Goal: Information Seeking & Learning: Learn about a topic

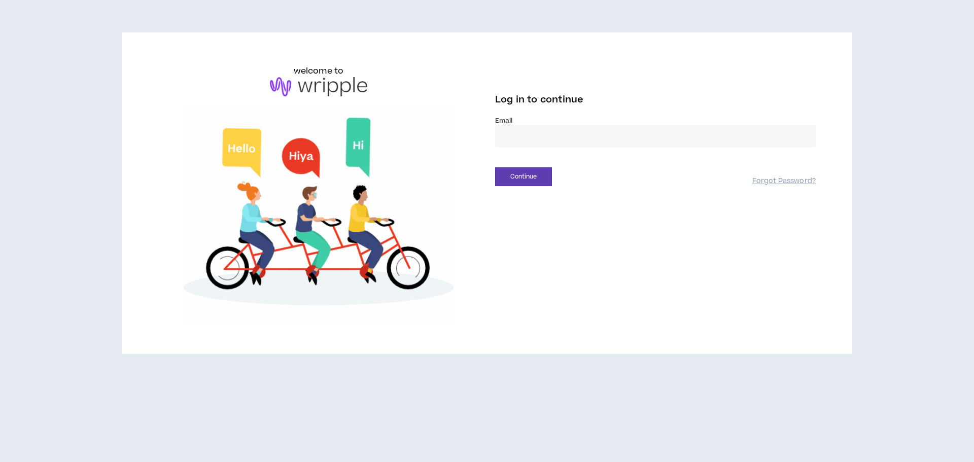
click at [562, 144] on input "email" at bounding box center [655, 136] width 321 height 22
type input "**********"
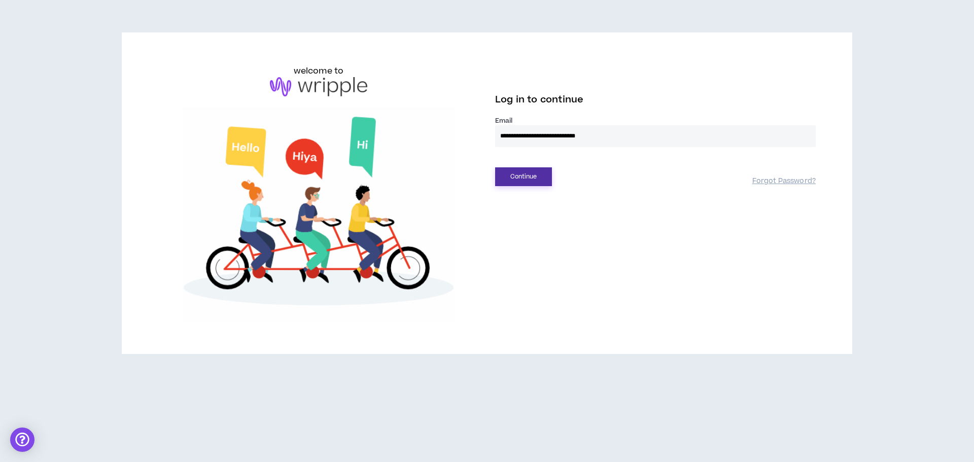
click at [532, 174] on button "Continue" at bounding box center [523, 176] width 57 height 19
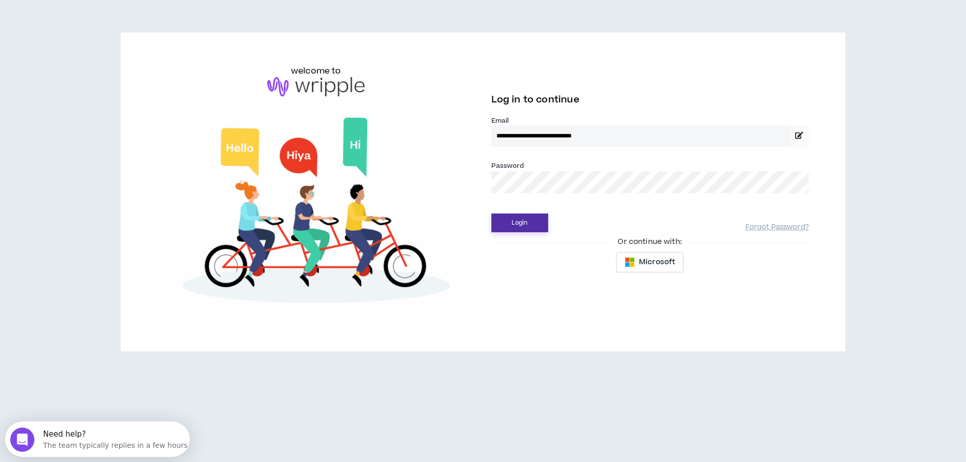
click at [531, 223] on button "Login" at bounding box center [519, 223] width 57 height 19
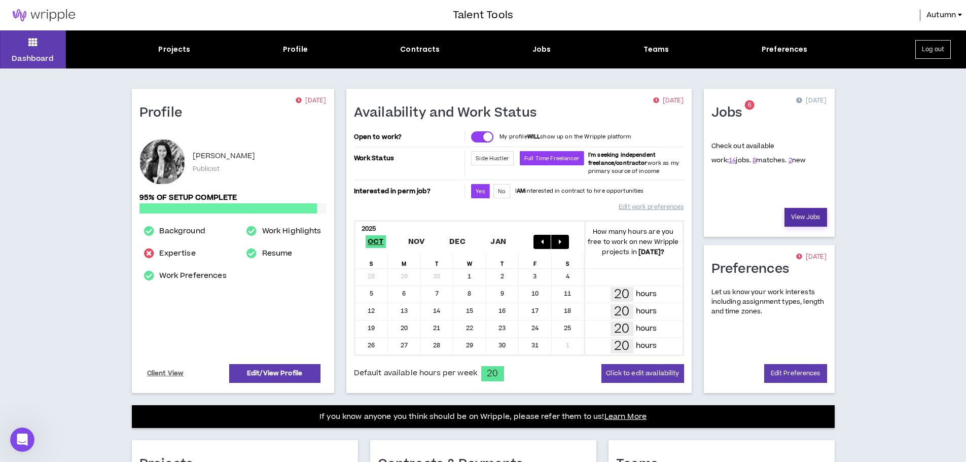
click at [790, 215] on link "View Jobs" at bounding box center [806, 217] width 43 height 19
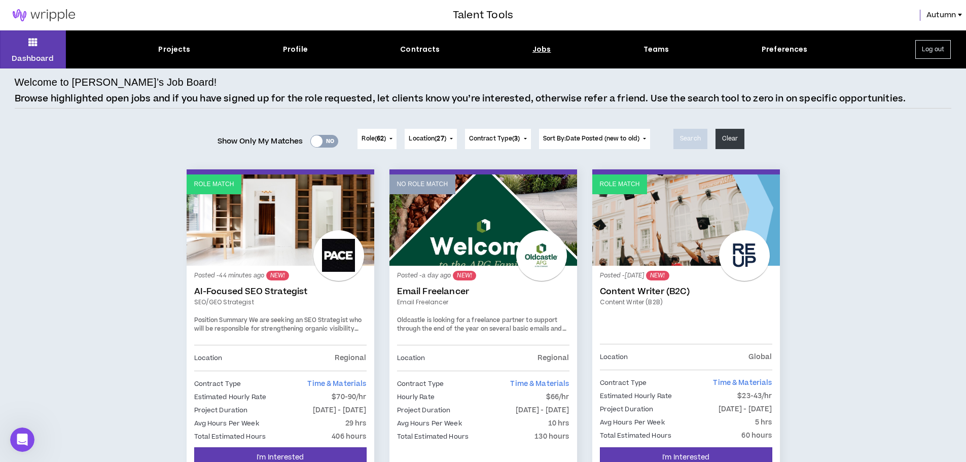
drag, startPoint x: 848, startPoint y: 232, endPoint x: 858, endPoint y: 246, distance: 17.6
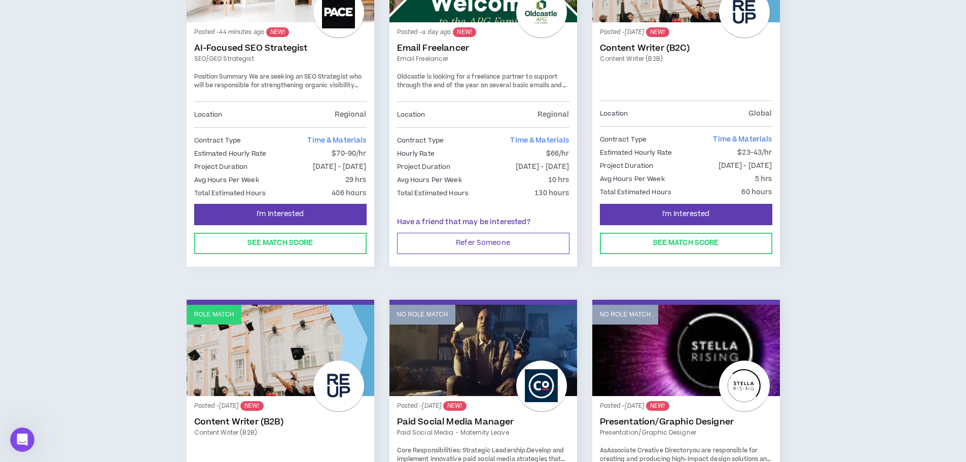
scroll to position [101, 0]
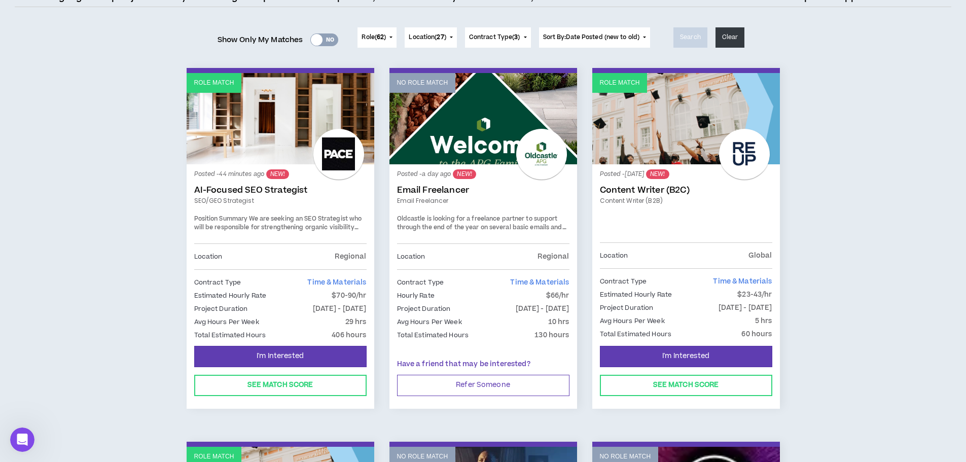
click at [661, 191] on link "Content Writer (B2C)" at bounding box center [686, 190] width 172 height 10
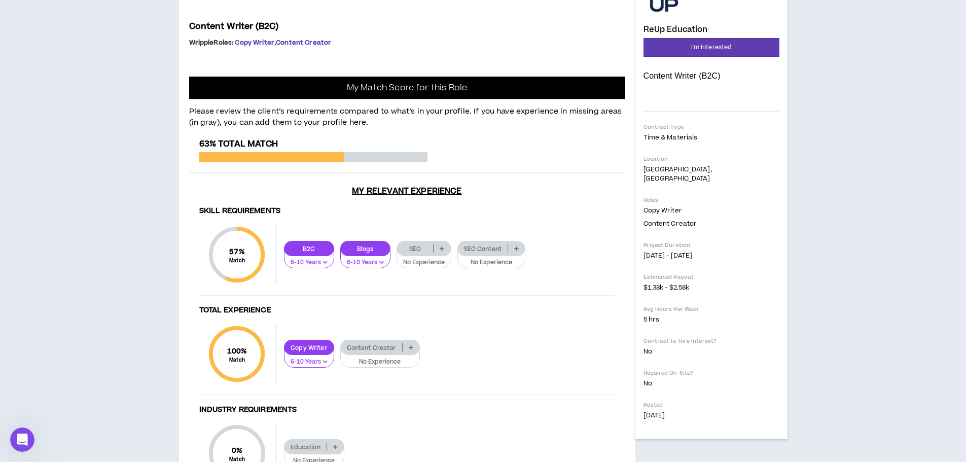
scroll to position [51, 0]
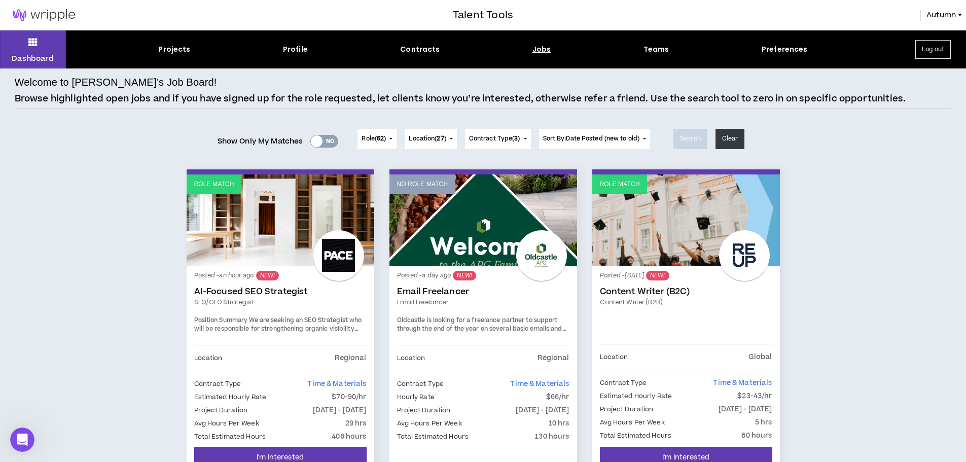
click at [216, 292] on link "AI-Focused SEO Strategist" at bounding box center [280, 292] width 172 height 10
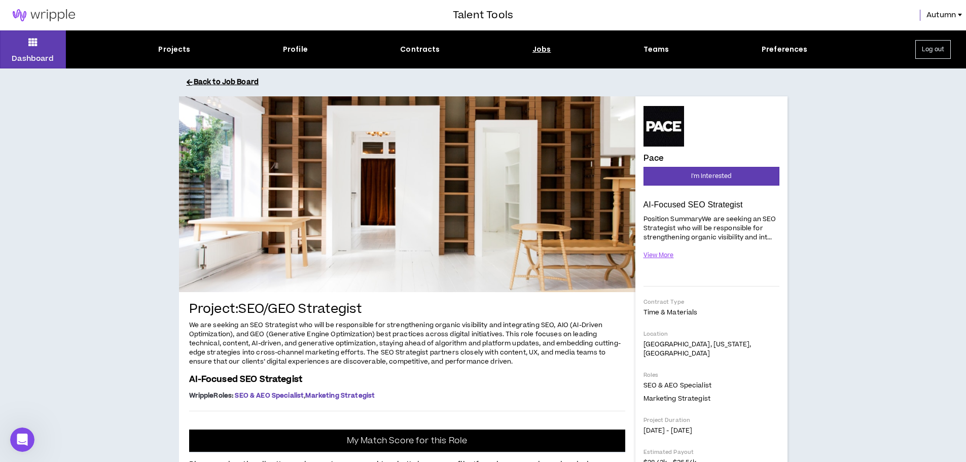
click at [215, 79] on button "Back to Job Board" at bounding box center [491, 83] width 609 height 18
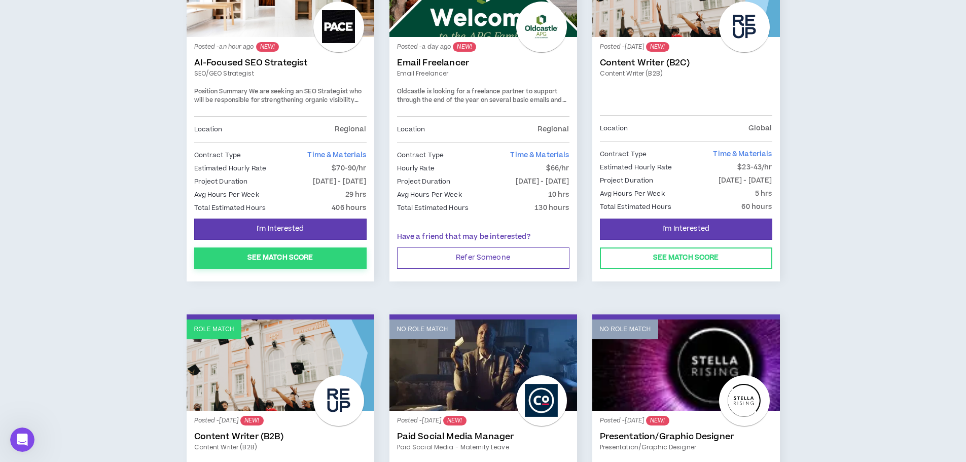
scroll to position [152, 0]
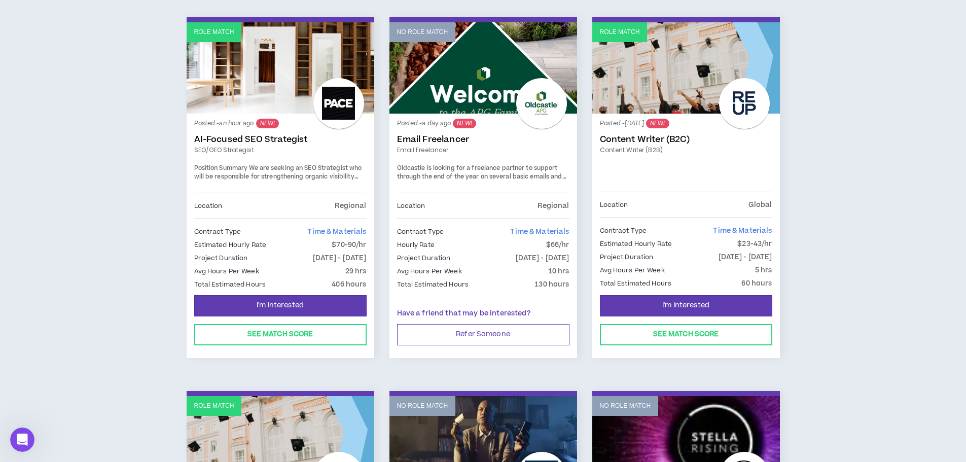
click at [454, 141] on link "Email Freelancer" at bounding box center [483, 139] width 172 height 10
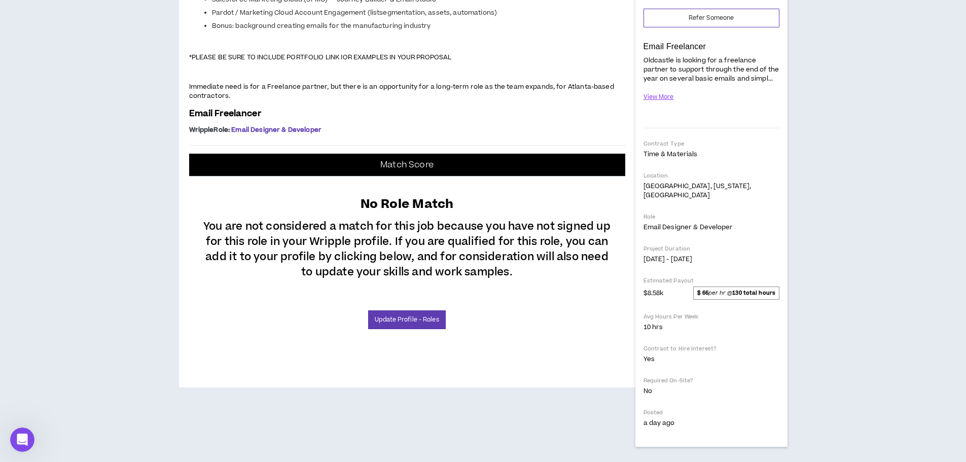
scroll to position [203, 0]
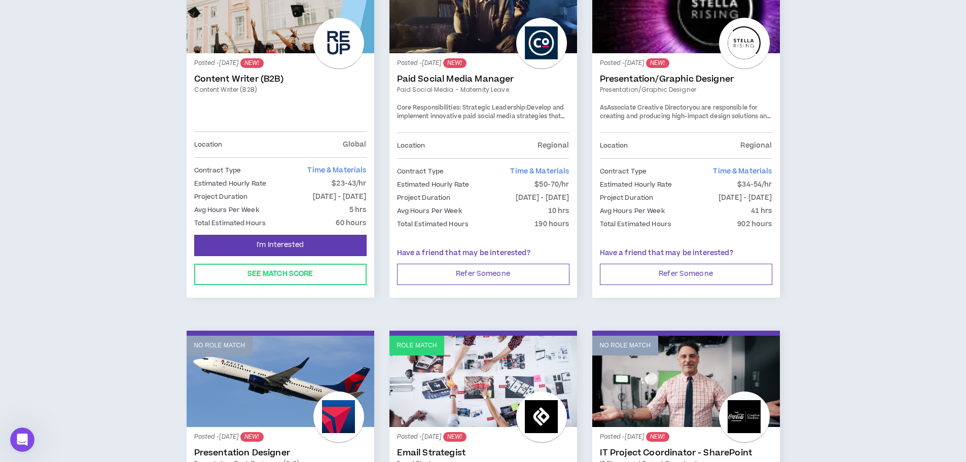
scroll to position [659, 0]
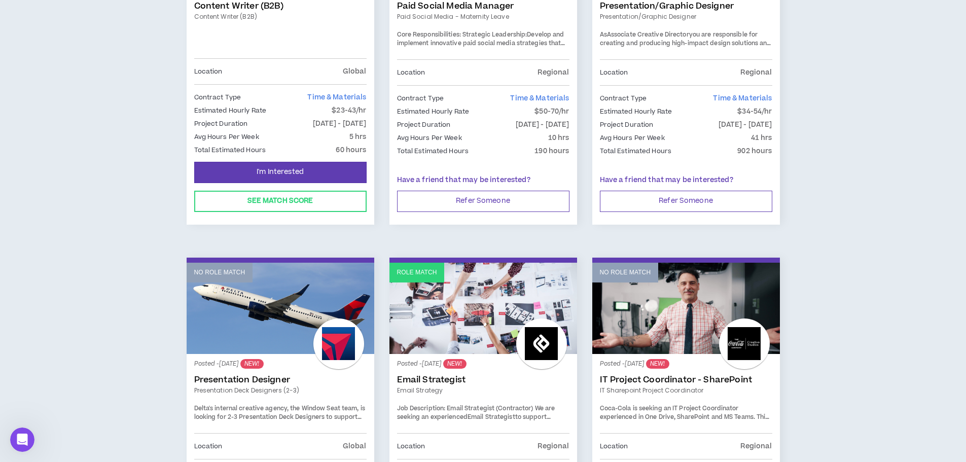
click at [452, 382] on link "Email Strategist" at bounding box center [483, 380] width 172 height 10
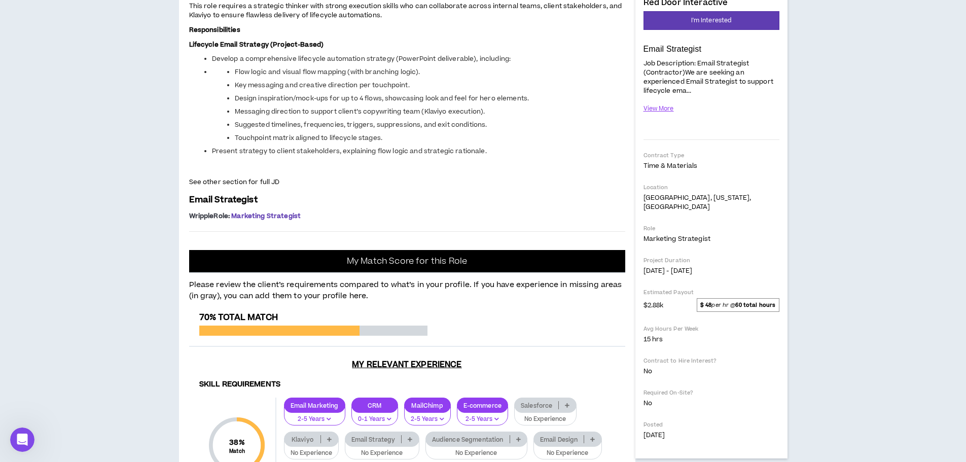
scroll to position [171, 0]
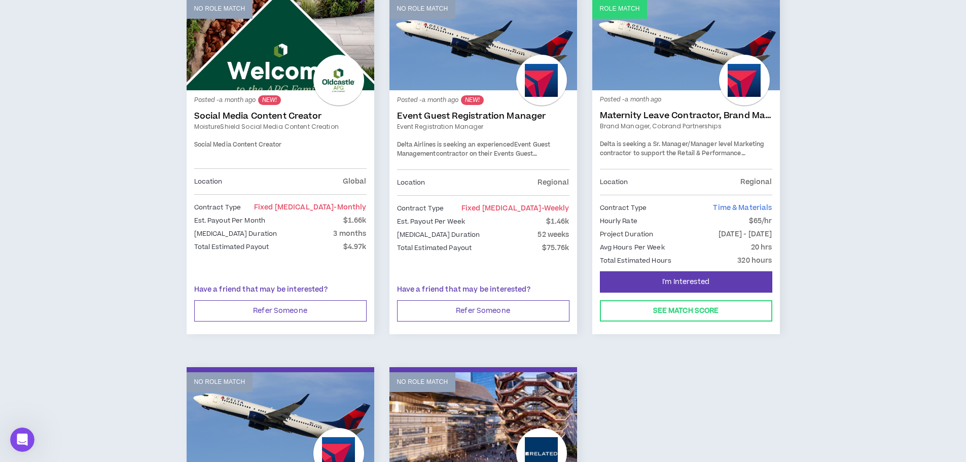
scroll to position [1319, 0]
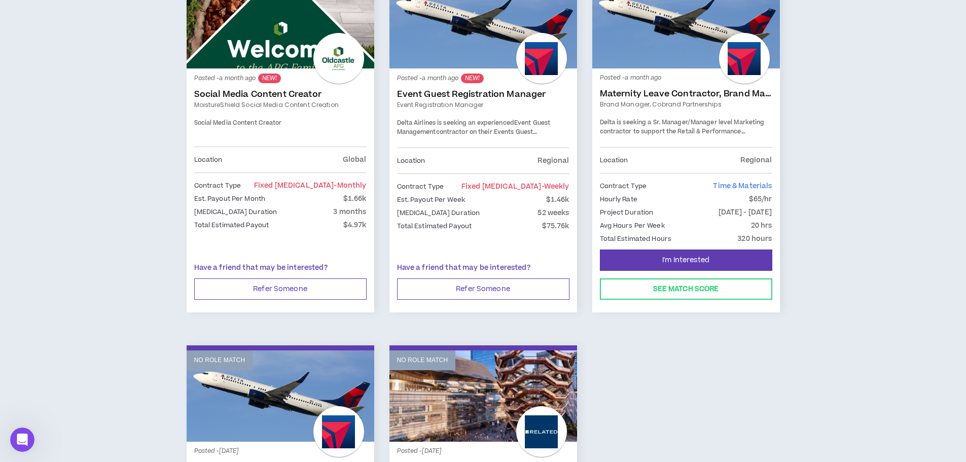
click at [657, 100] on link "Brand Manager, Cobrand Partnerships" at bounding box center [686, 104] width 172 height 9
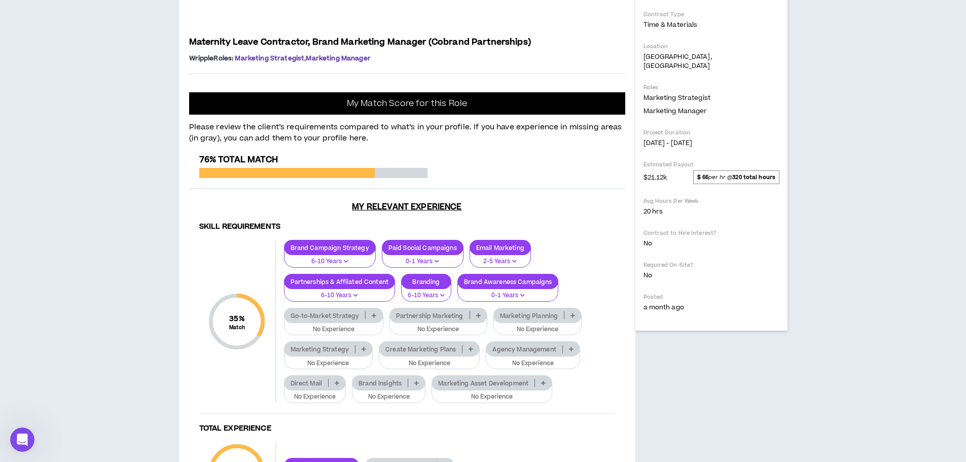
scroll to position [324, 0]
